Goal: Transaction & Acquisition: Subscribe to service/newsletter

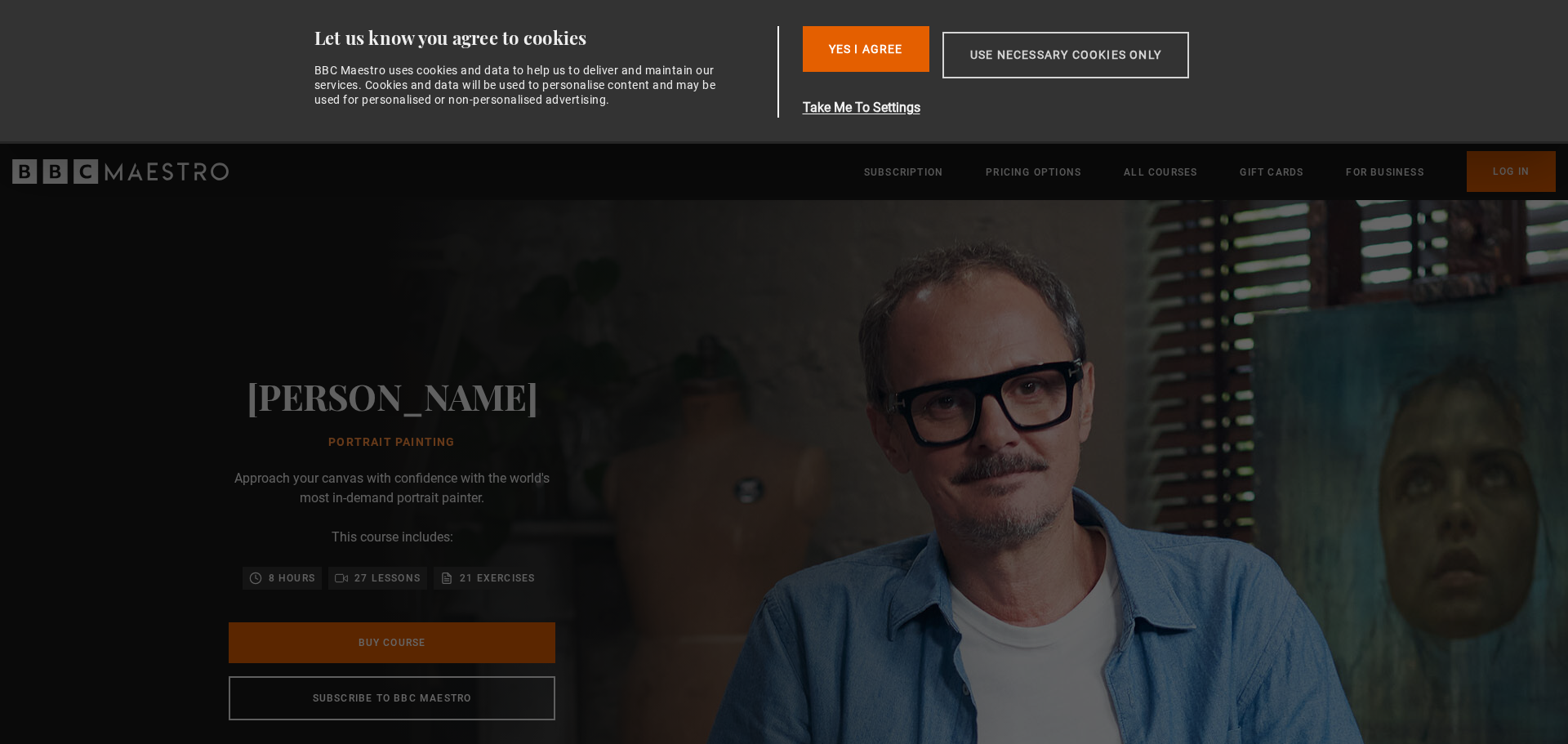
click at [1069, 50] on button "Use necessary cookies only" at bounding box center [1066, 55] width 246 height 47
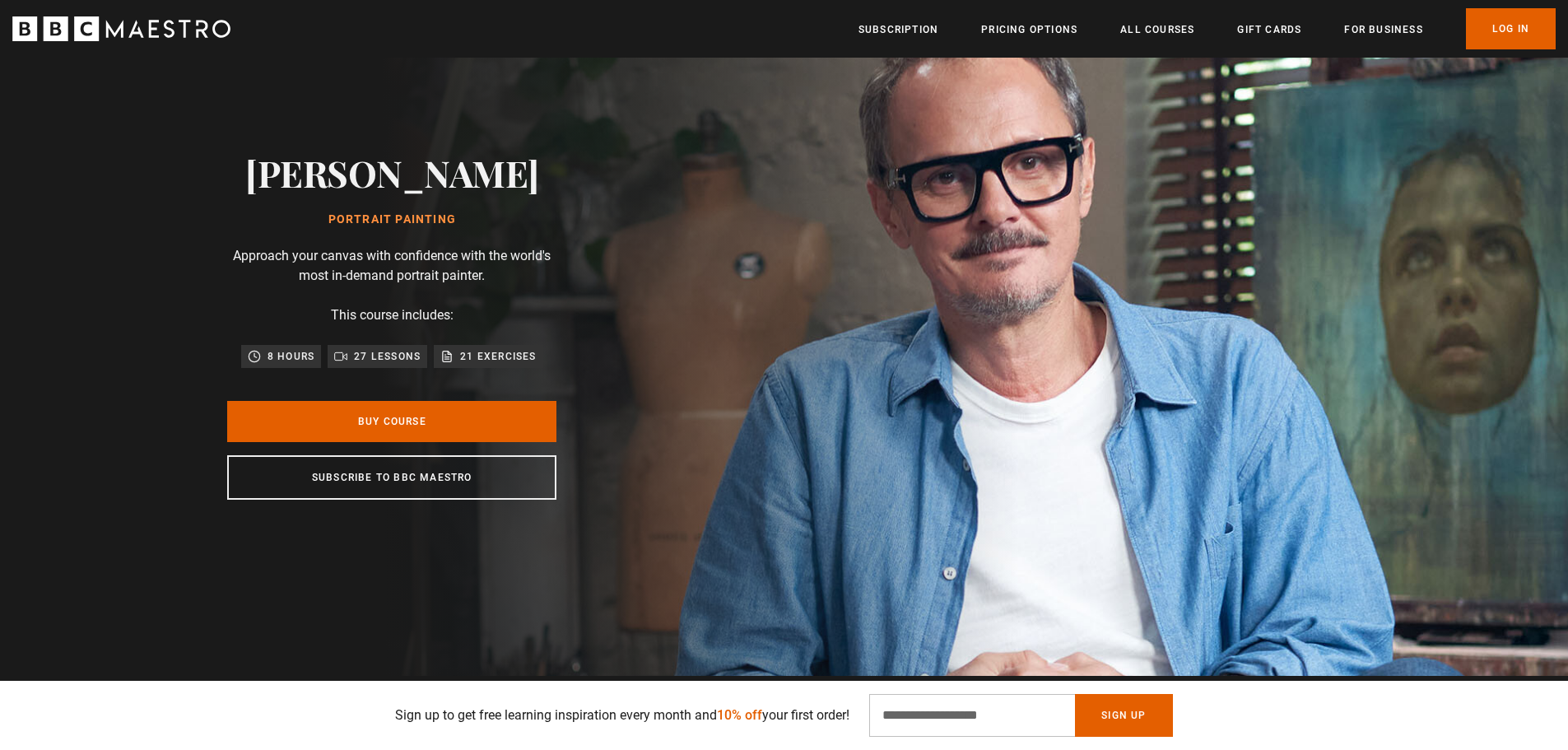
scroll to position [0, 647]
click at [915, 27] on link "Subscription" at bounding box center [898, 29] width 80 height 17
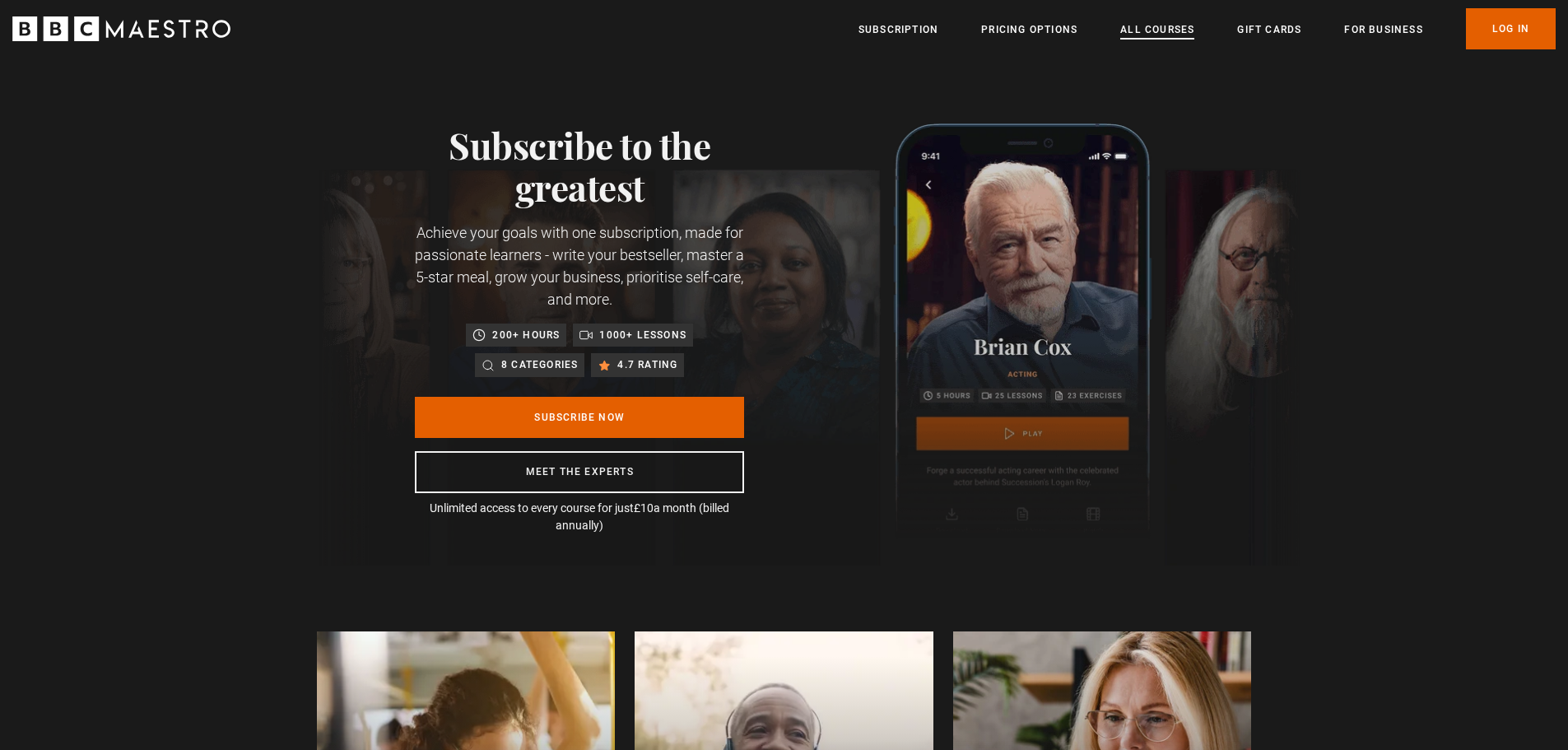
click at [1163, 25] on link "All Courses" at bounding box center [1157, 29] width 74 height 17
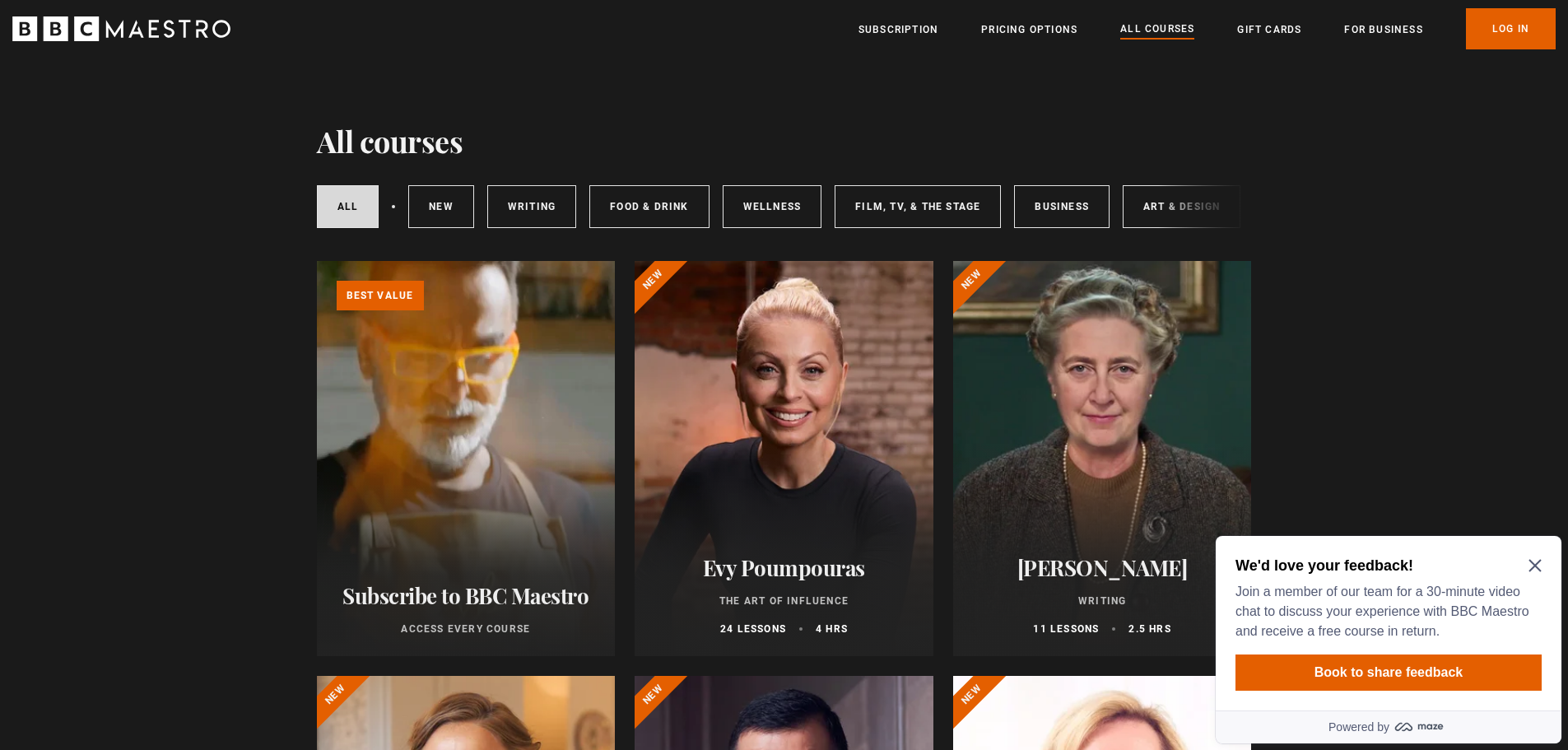
click at [1537, 561] on icon "Close Maze Prompt" at bounding box center [1535, 566] width 13 height 13
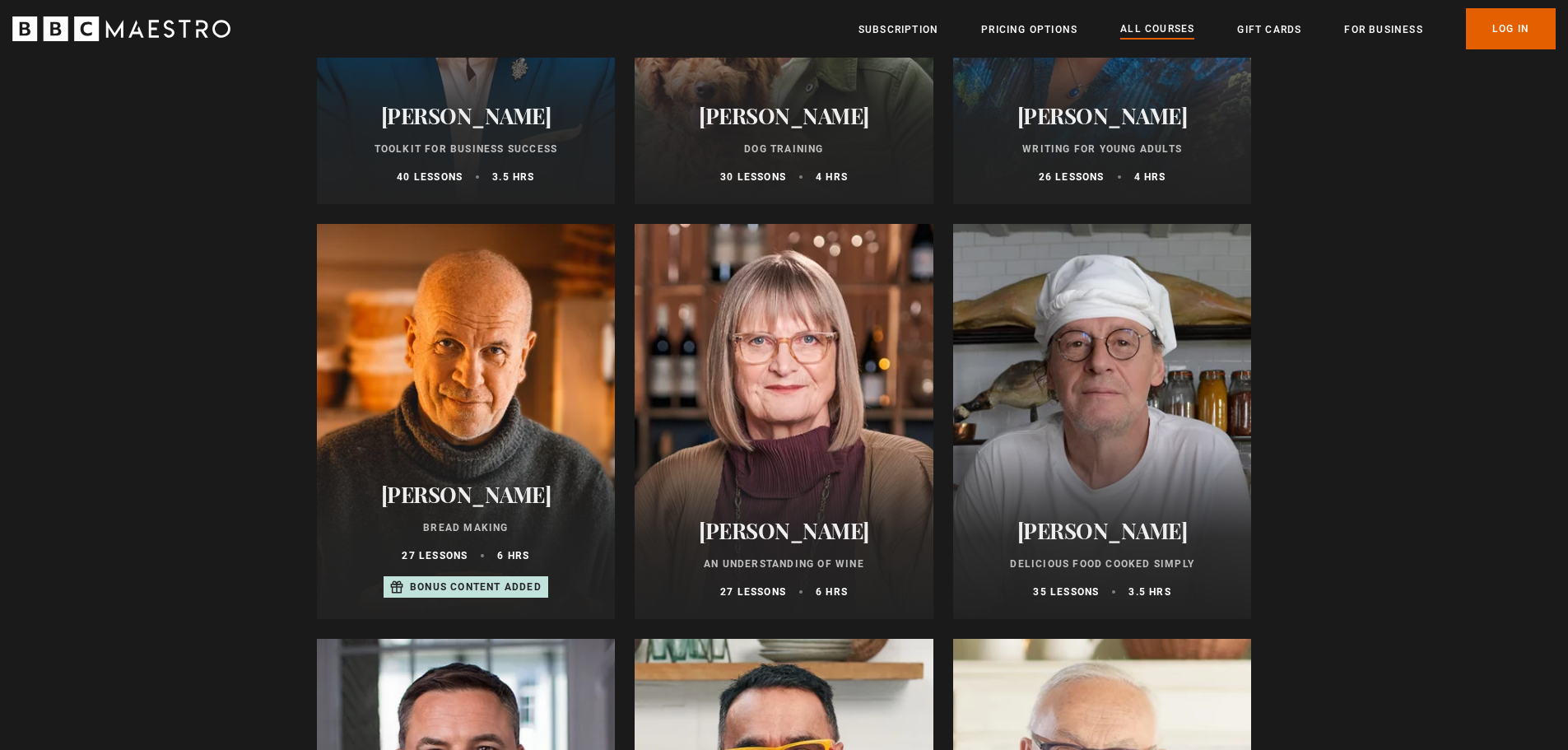
scroll to position [5270, 0]
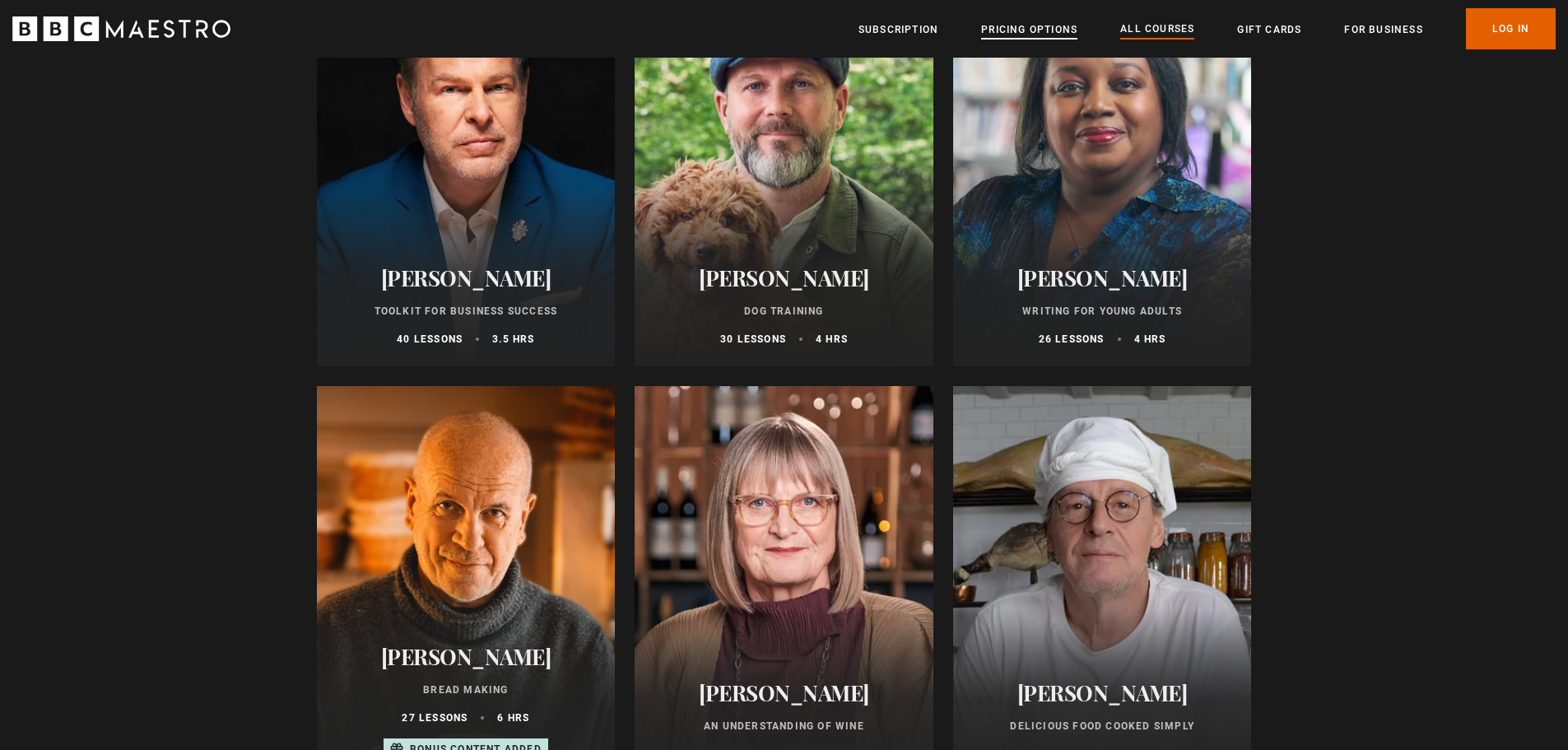
click at [1053, 22] on link "Pricing Options" at bounding box center [1029, 29] width 97 height 17
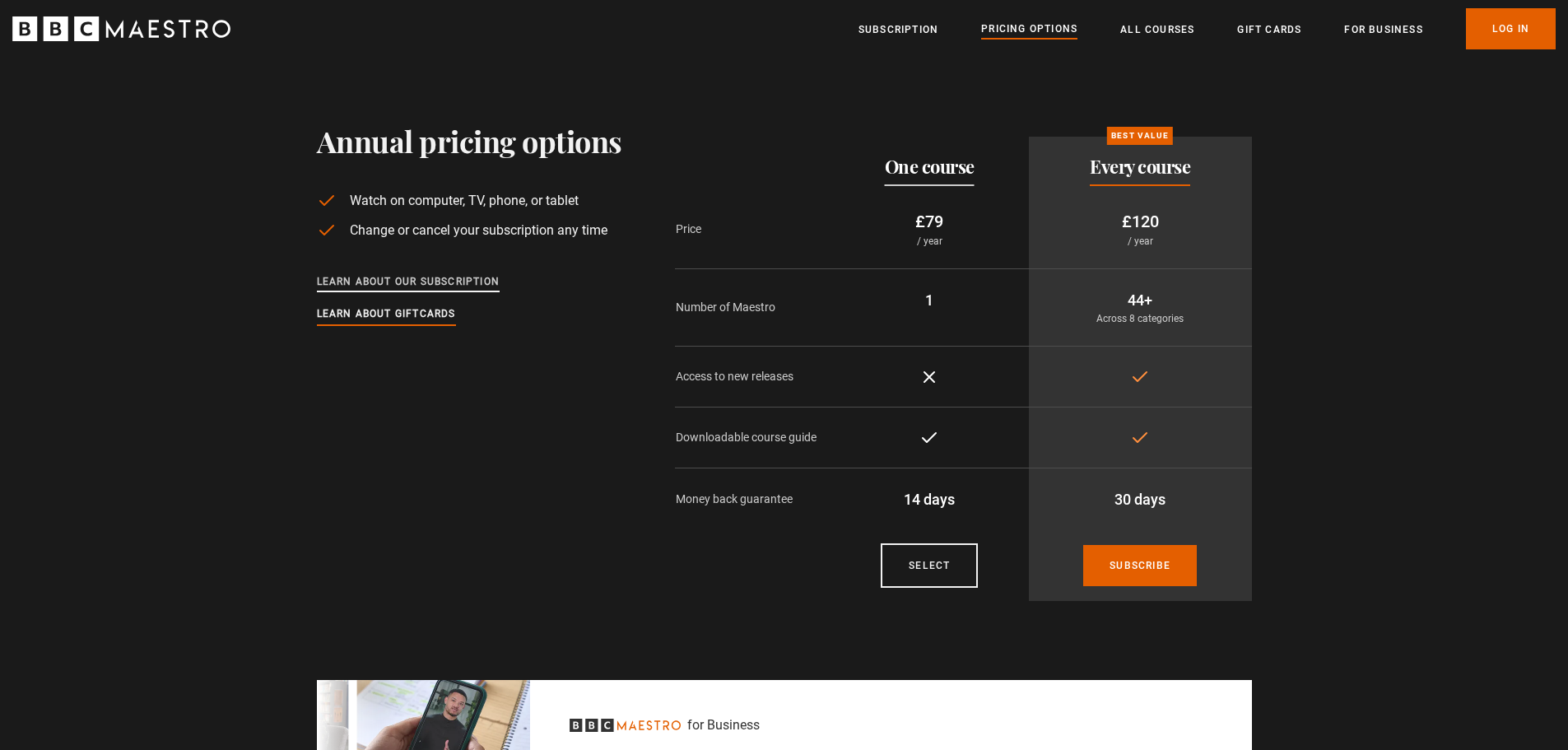
click at [426, 278] on link "Learn about our subscription" at bounding box center [408, 283] width 184 height 18
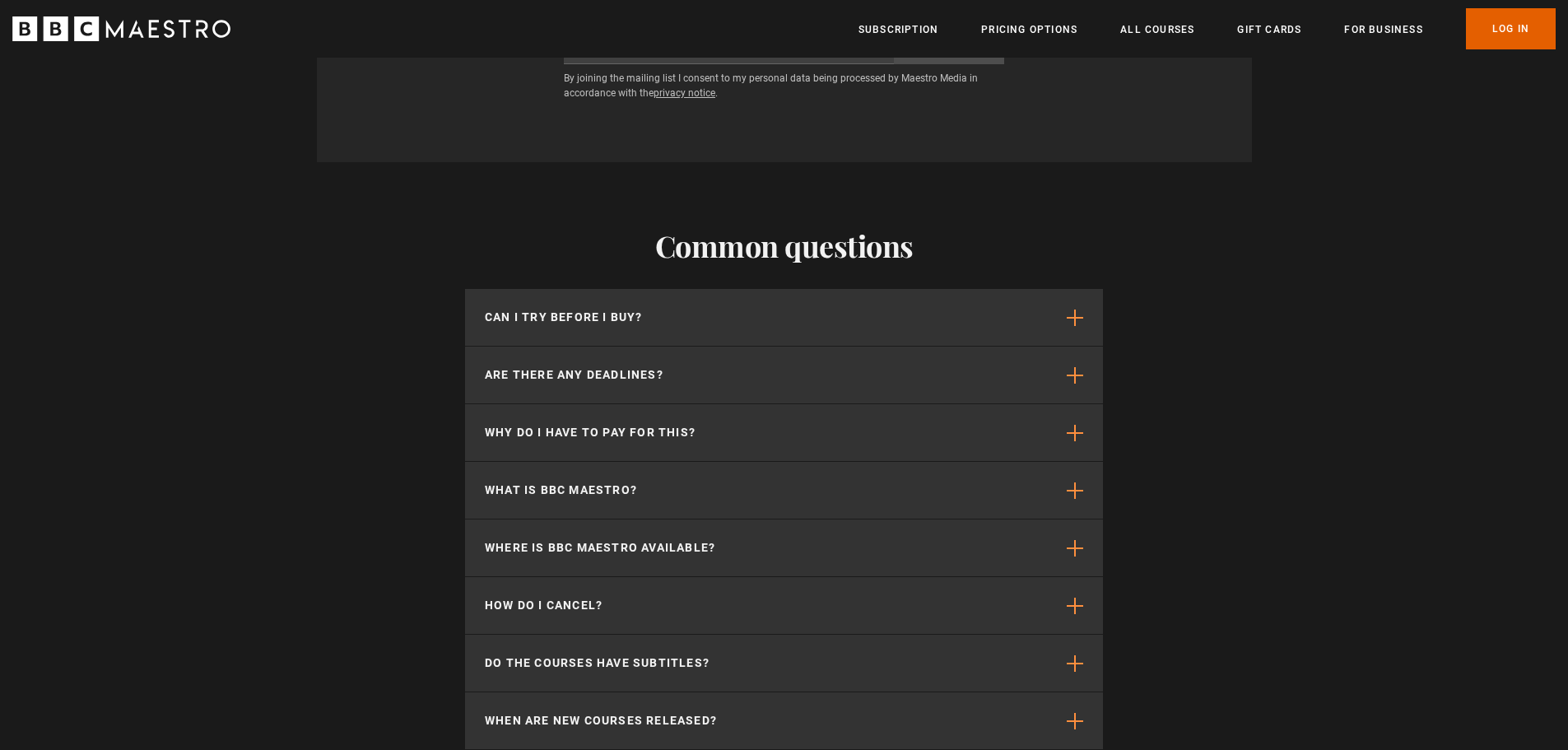
scroll to position [4199, 0]
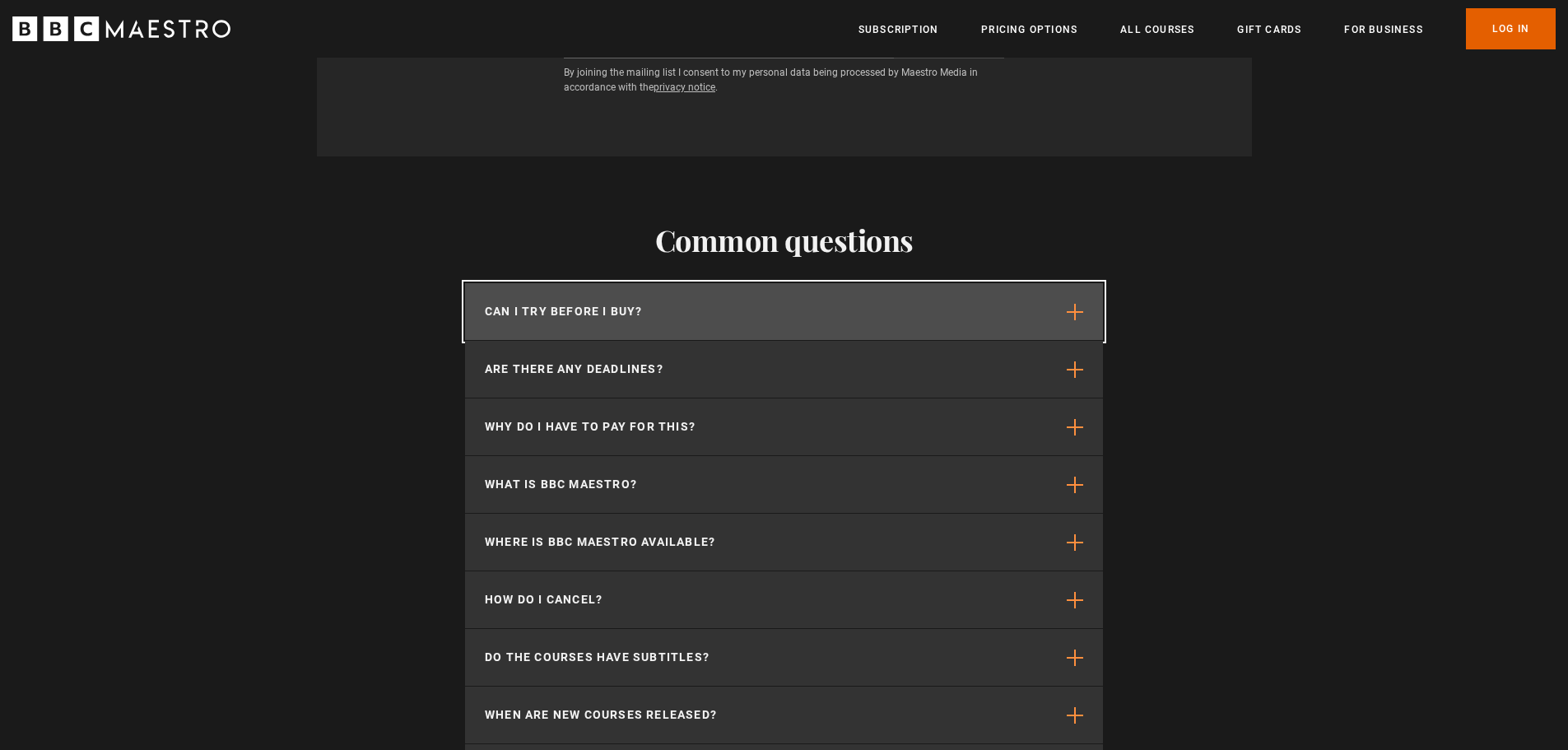
click at [1070, 304] on span "button" at bounding box center [1075, 312] width 17 height 17
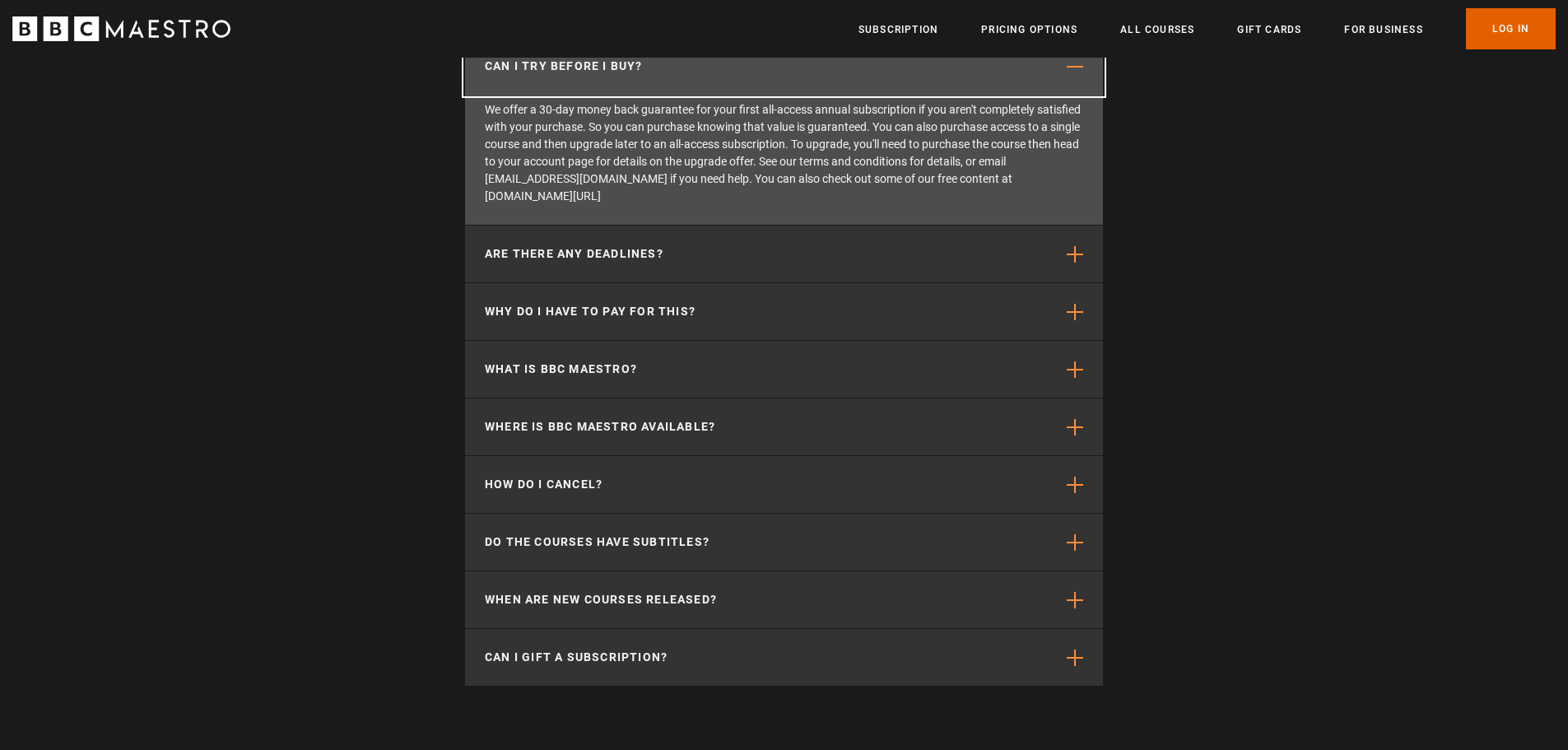
scroll to position [4447, 0]
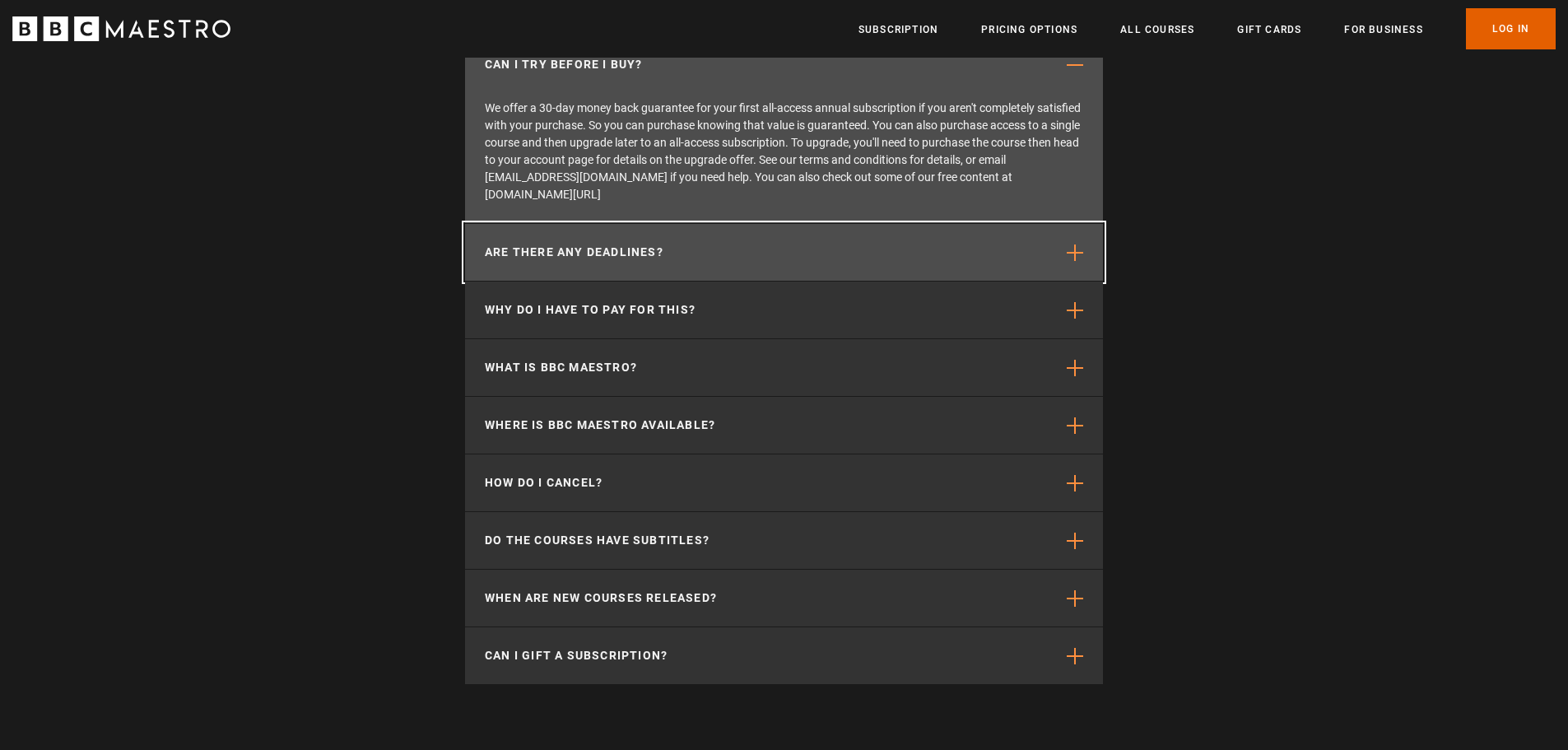
click at [1071, 245] on span "button" at bounding box center [1075, 253] width 17 height 17
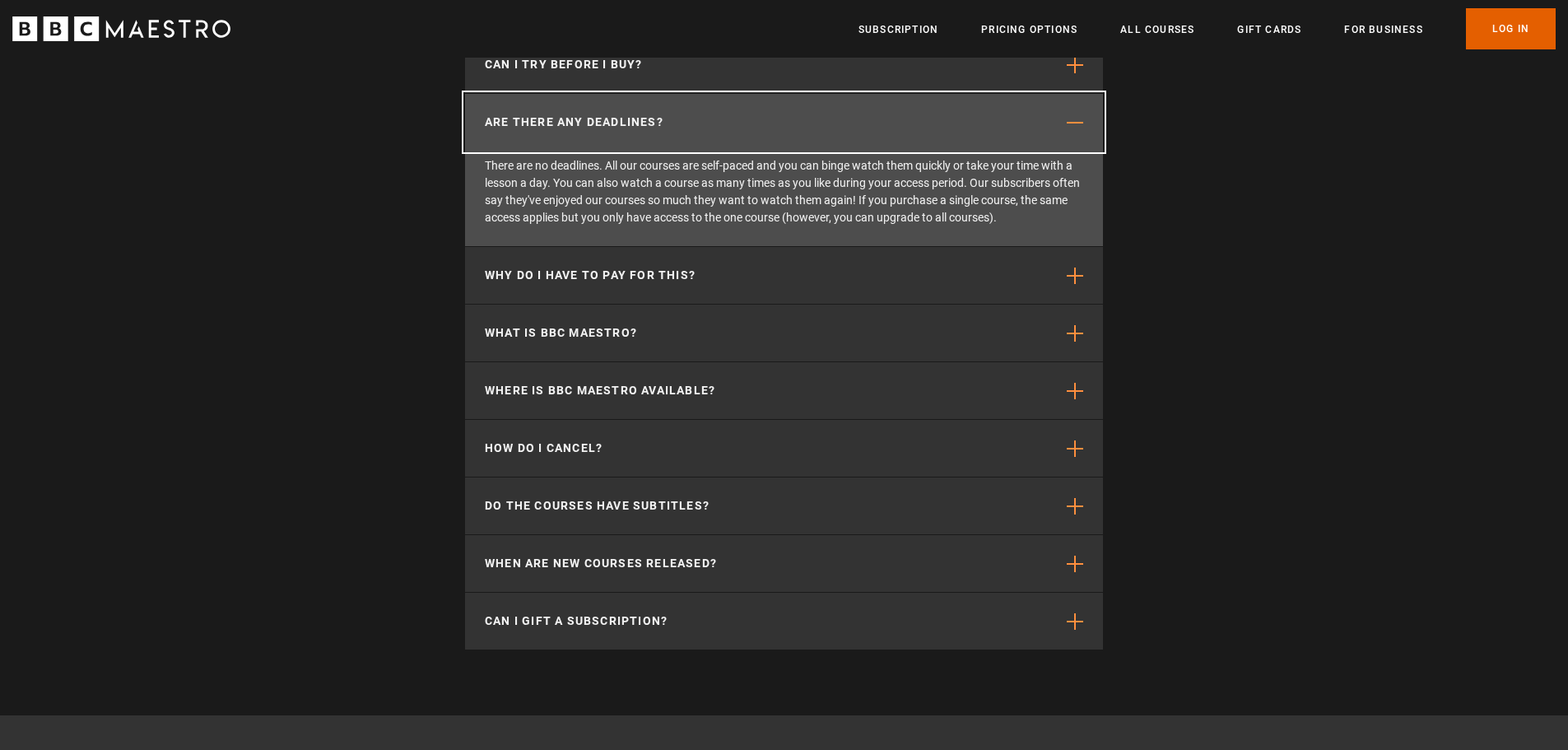
scroll to position [0, 1509]
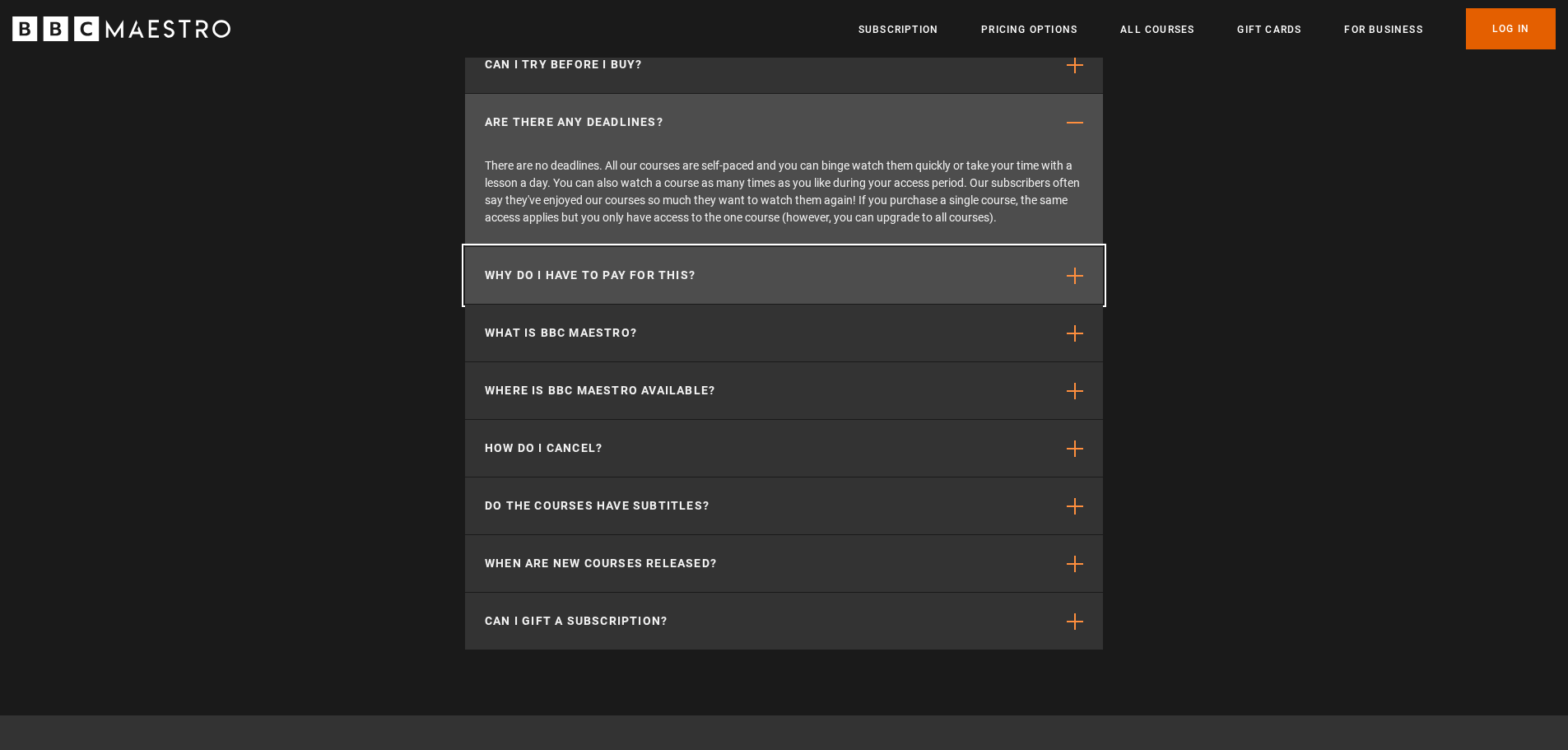
click at [1072, 268] on span "button" at bounding box center [1075, 276] width 17 height 17
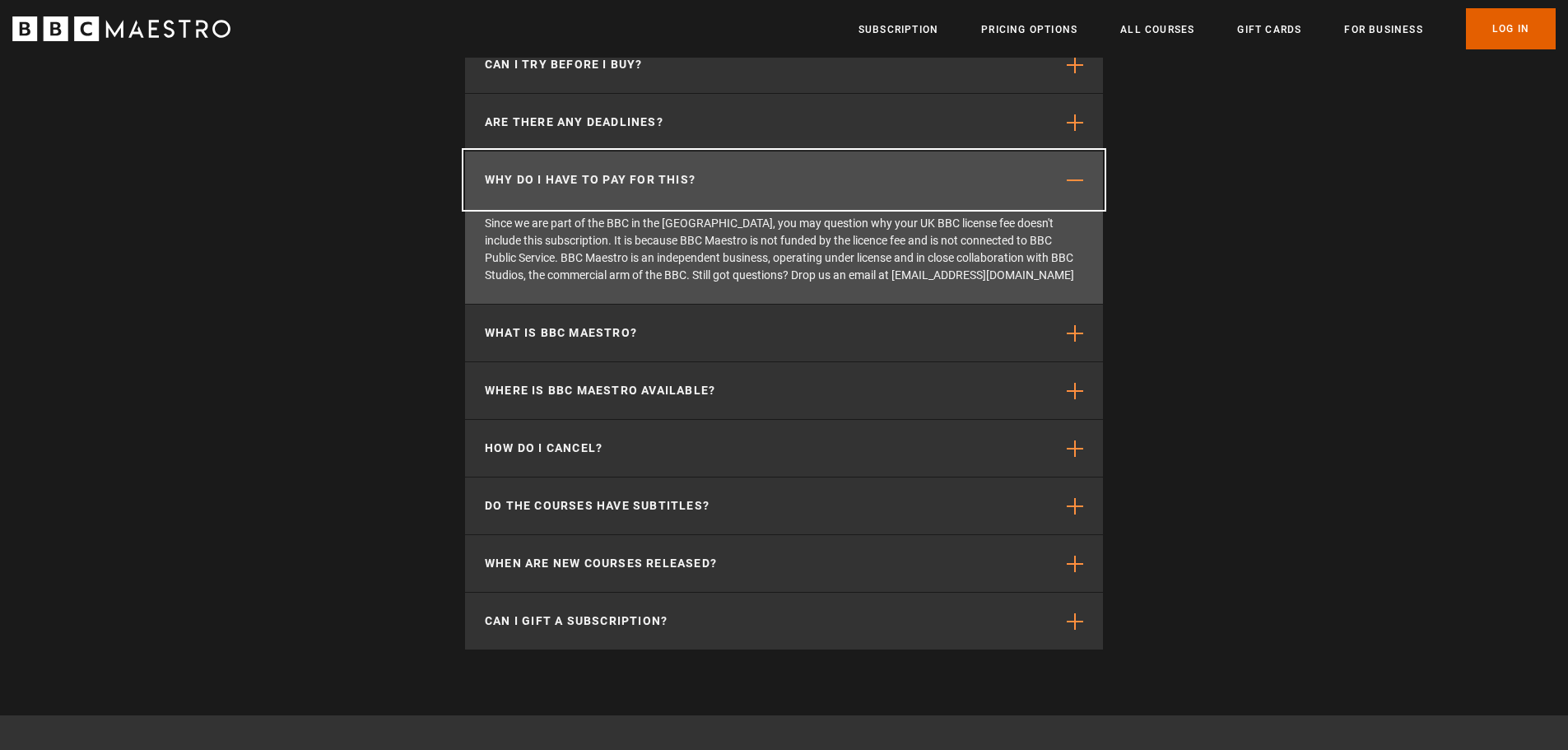
scroll to position [0, 1724]
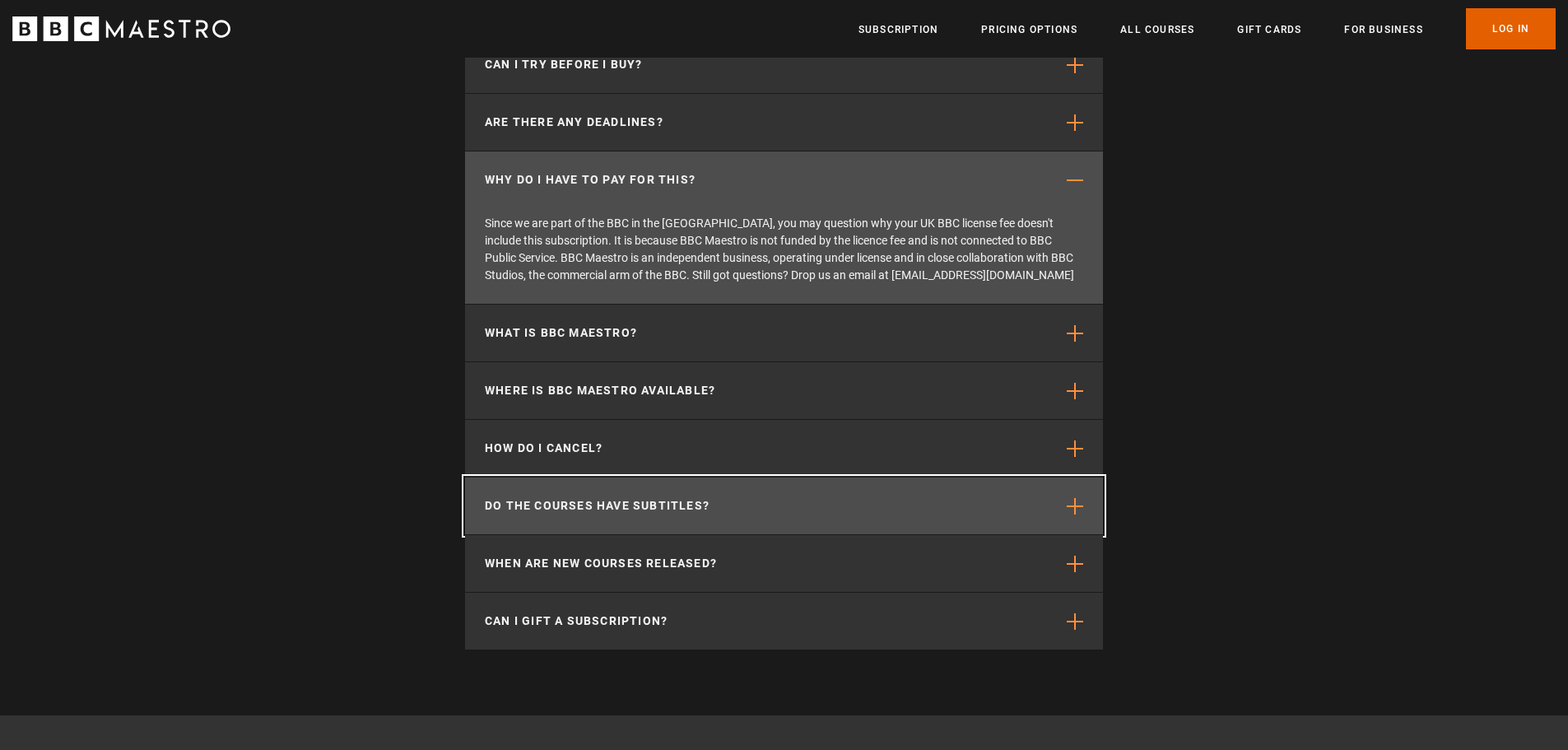
click at [1083, 478] on button "Do the courses have subtitles?" at bounding box center [784, 506] width 637 height 57
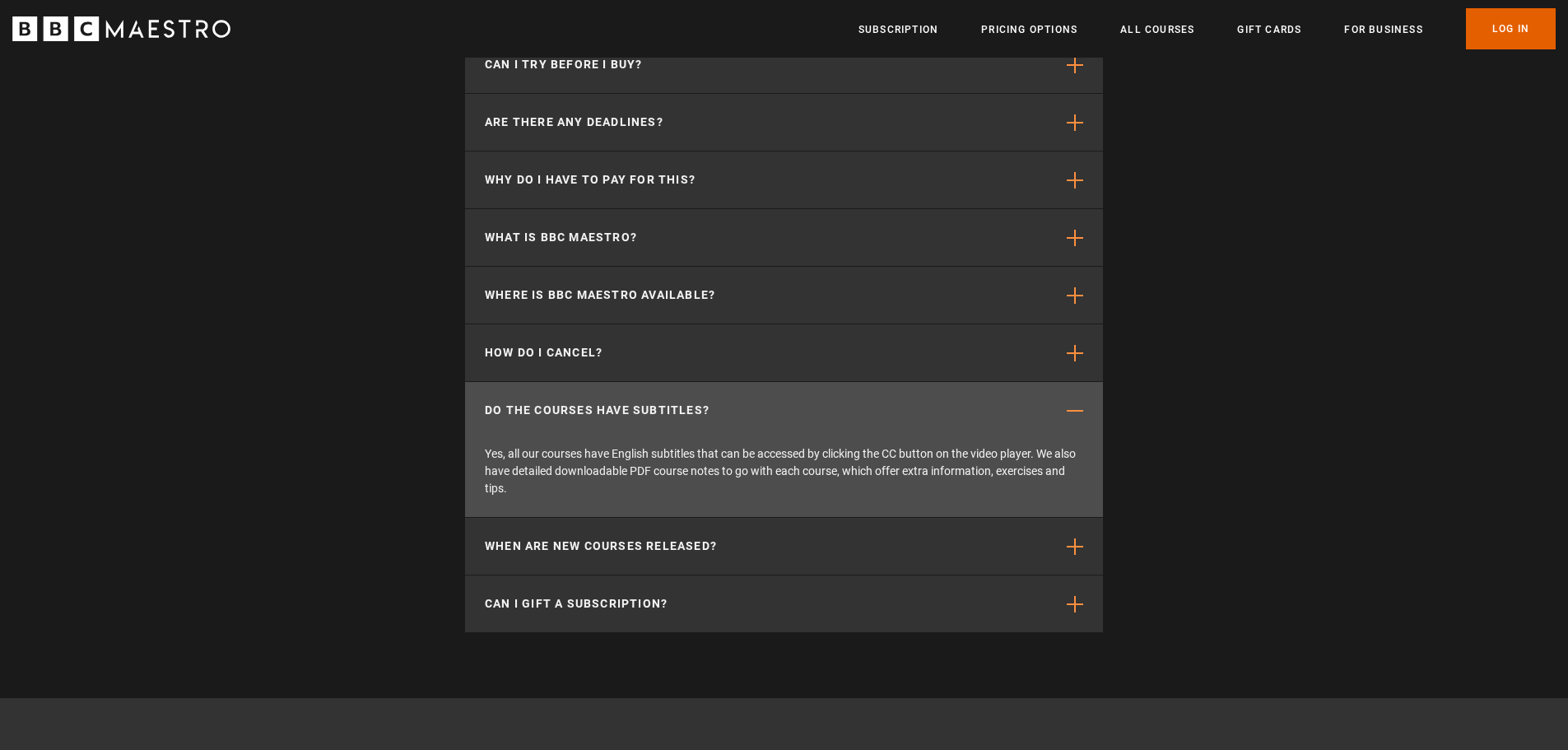
scroll to position [0, 1940]
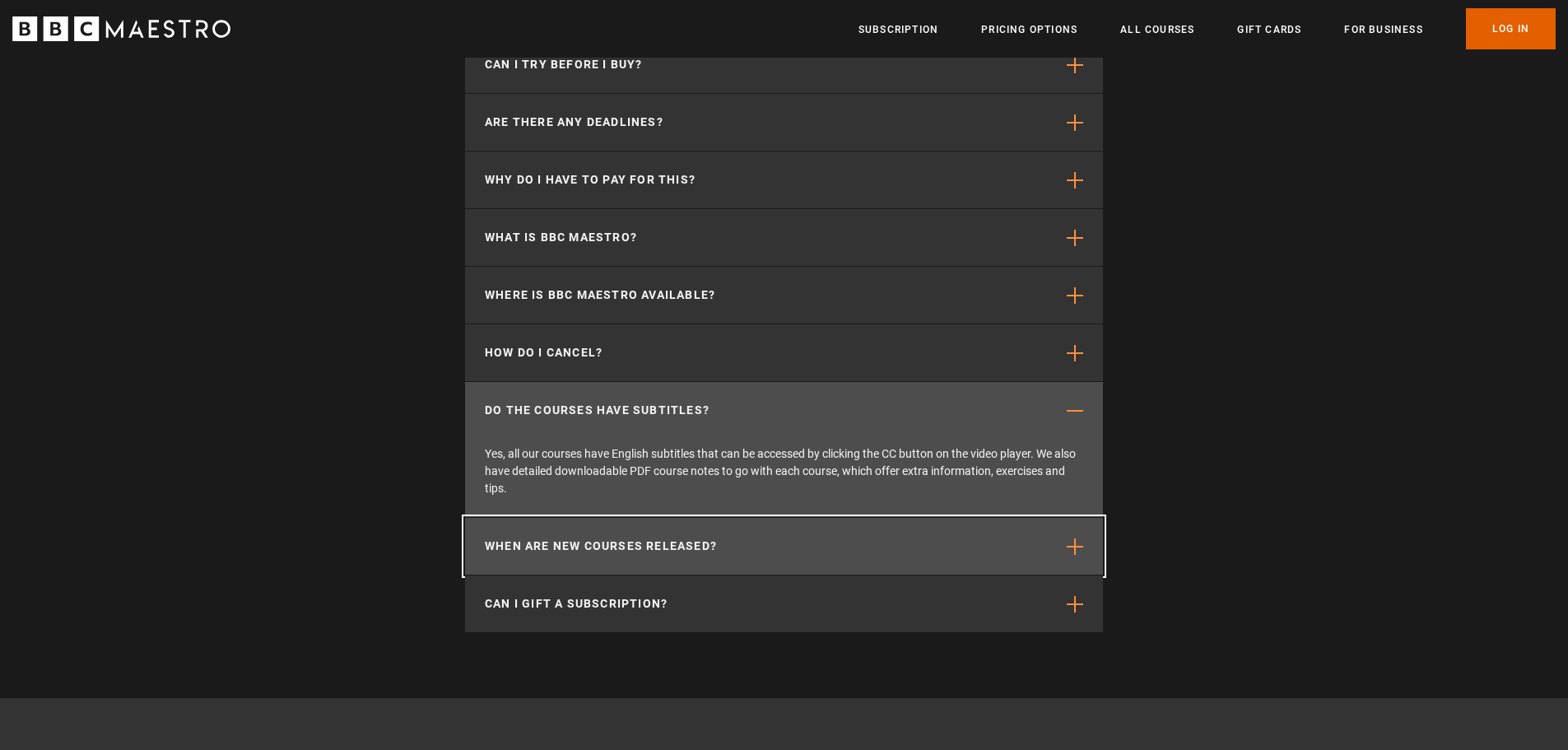
click at [1070, 538] on span "button" at bounding box center [1075, 547] width 17 height 17
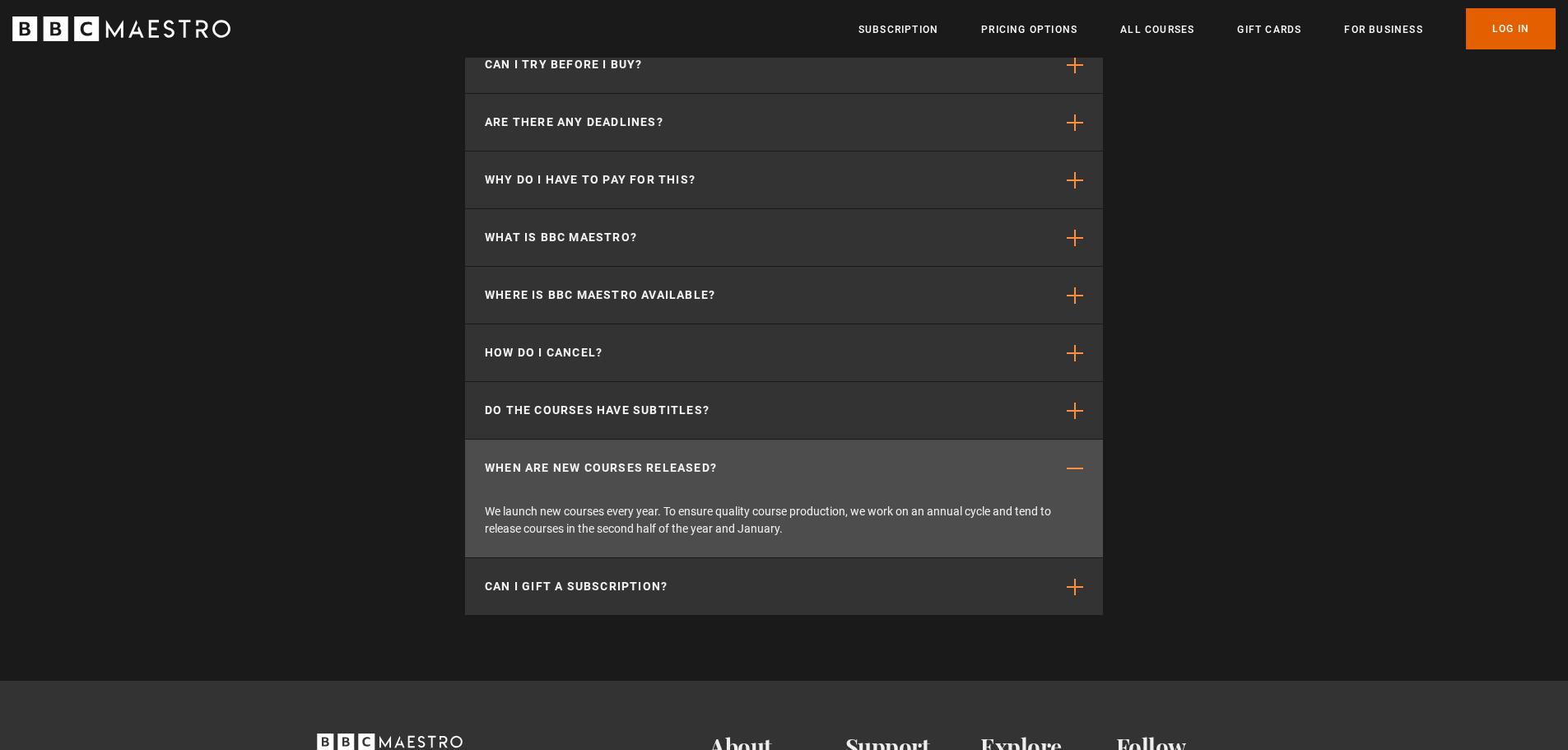
scroll to position [0, 2355]
